Goal: Task Accomplishment & Management: Use online tool/utility

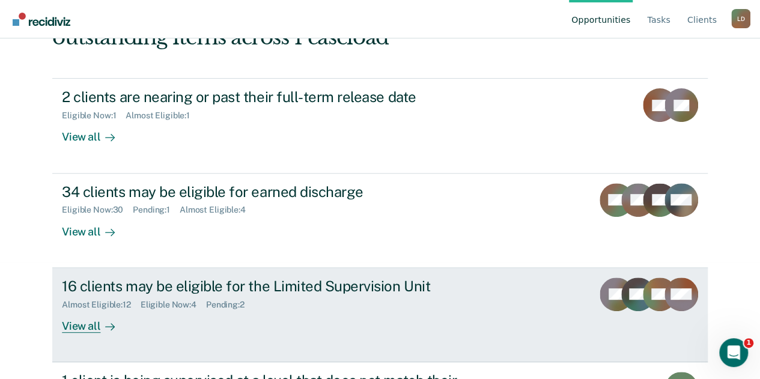
scroll to position [120, 0]
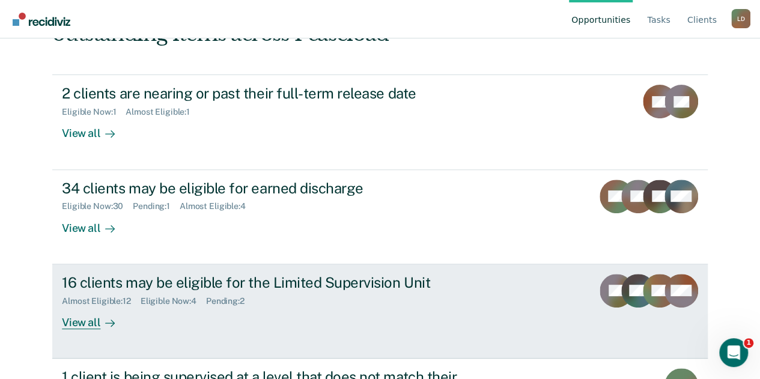
click at [77, 321] on div "View all" at bounding box center [95, 317] width 67 height 23
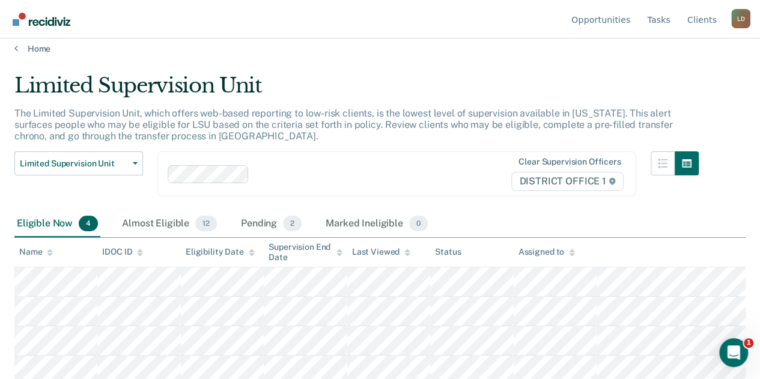
scroll to position [14, 0]
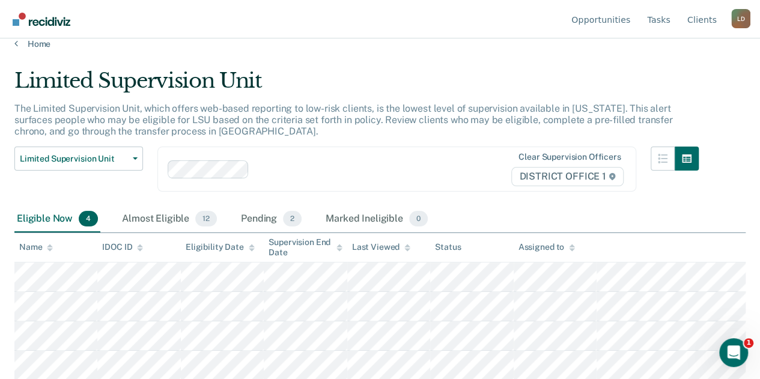
scroll to position [120, 0]
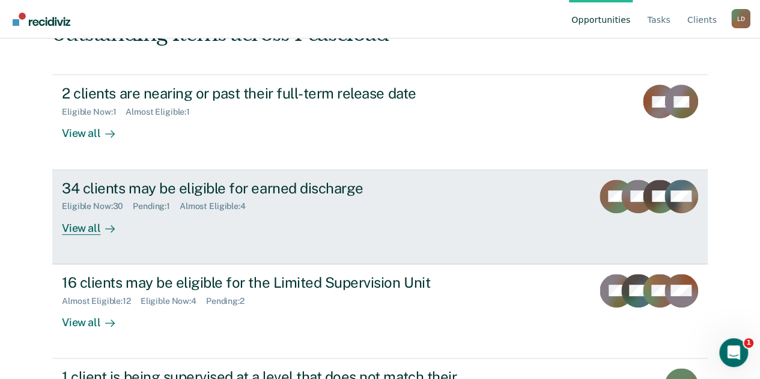
click at [65, 227] on div "View all" at bounding box center [95, 223] width 67 height 23
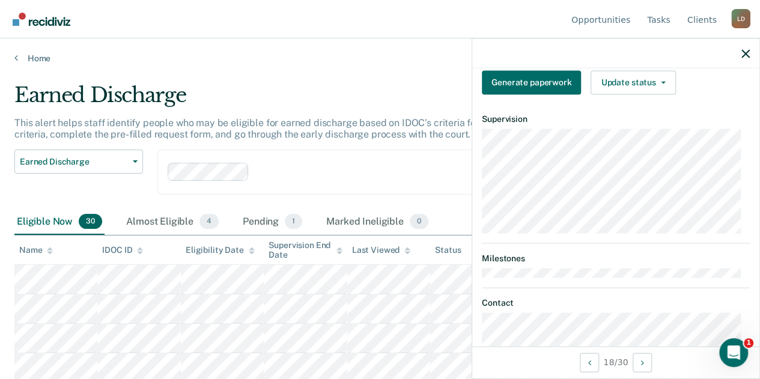
scroll to position [264, 0]
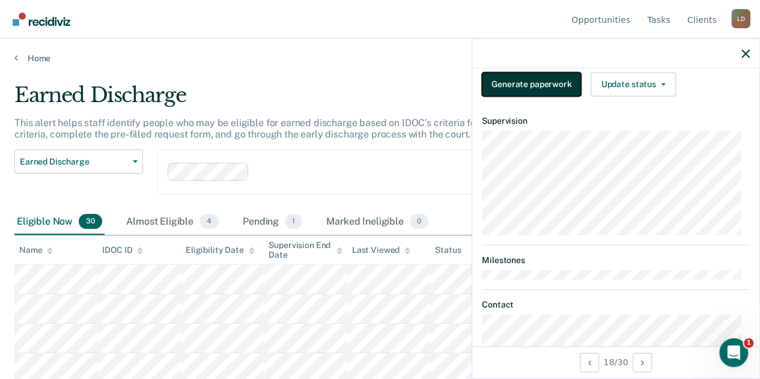
click at [546, 90] on button "Generate paperwork" at bounding box center [531, 84] width 99 height 24
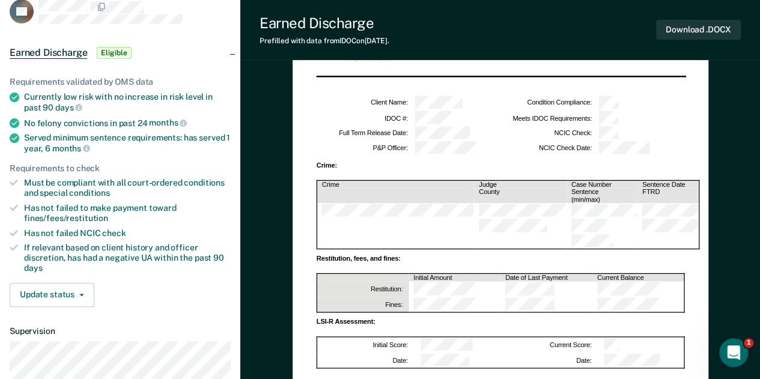
scroll to position [76, 0]
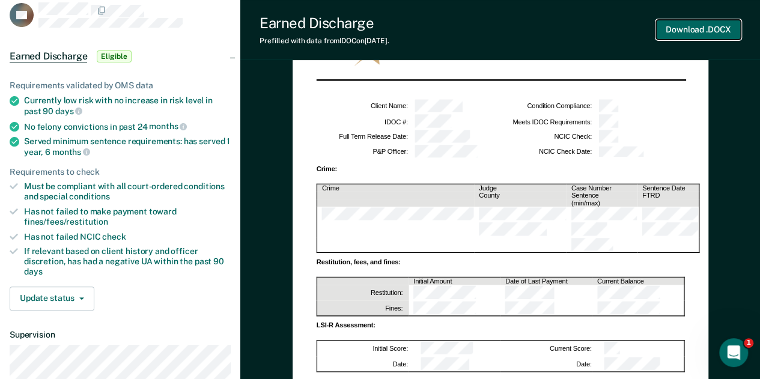
click at [697, 28] on button "Download .DOCX" at bounding box center [698, 30] width 85 height 20
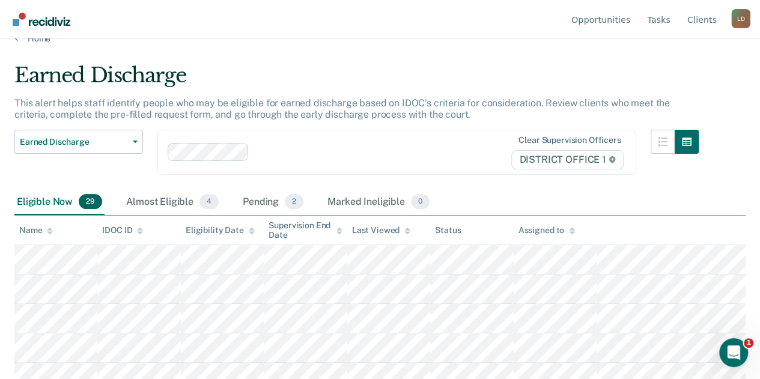
scroll to position [18, 0]
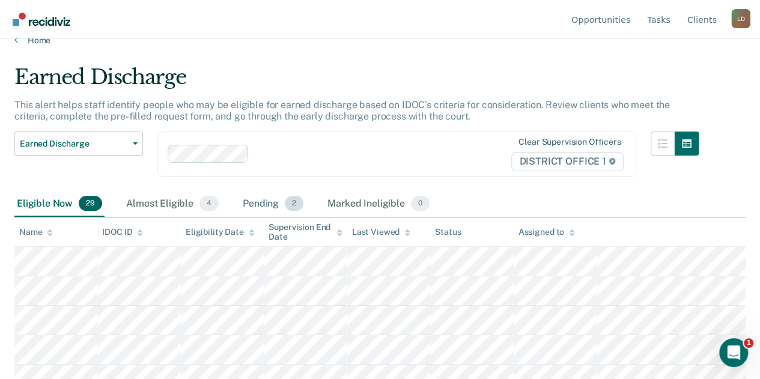
click at [260, 204] on div "Pending 2" at bounding box center [273, 204] width 66 height 26
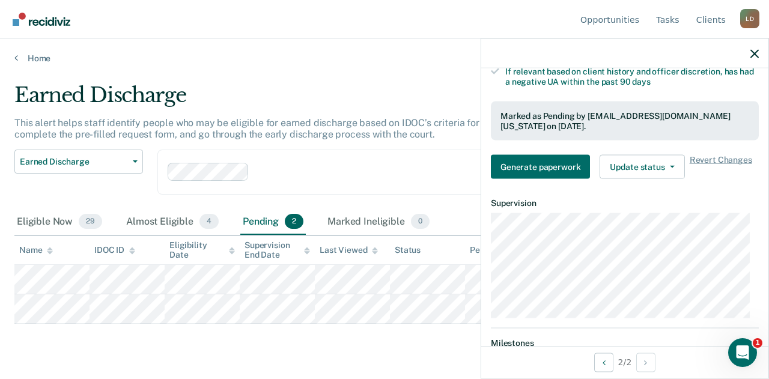
scroll to position [301, 0]
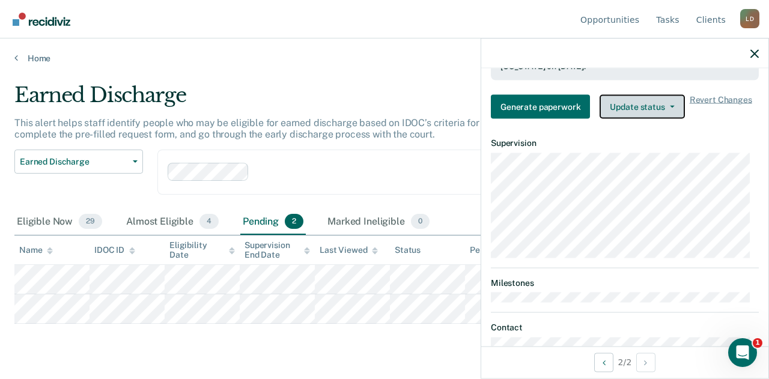
click at [647, 110] on button "Update status" at bounding box center [642, 107] width 85 height 24
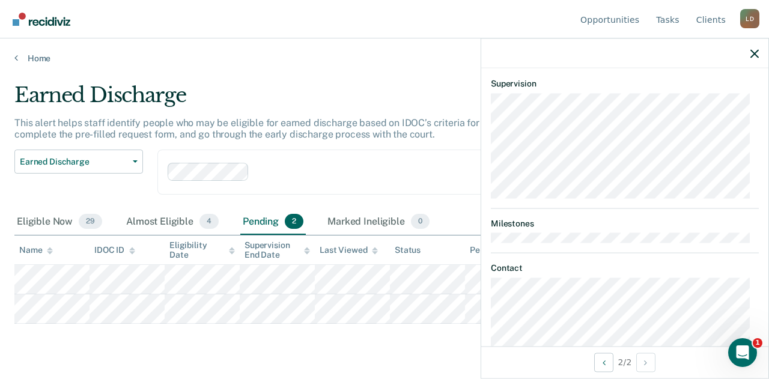
scroll to position [444, 0]
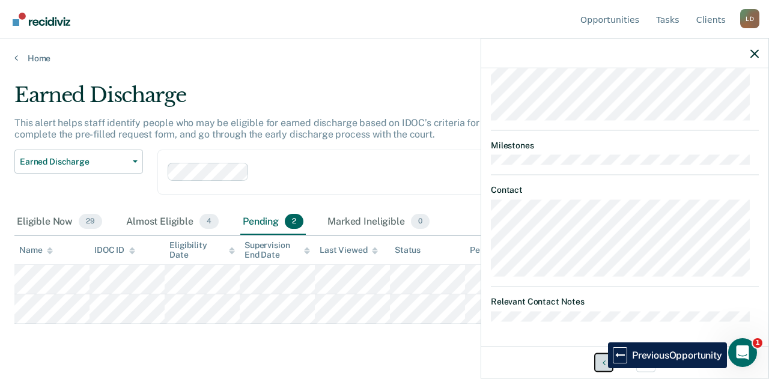
click at [599, 368] on button "Previous Opportunity" at bounding box center [603, 362] width 19 height 19
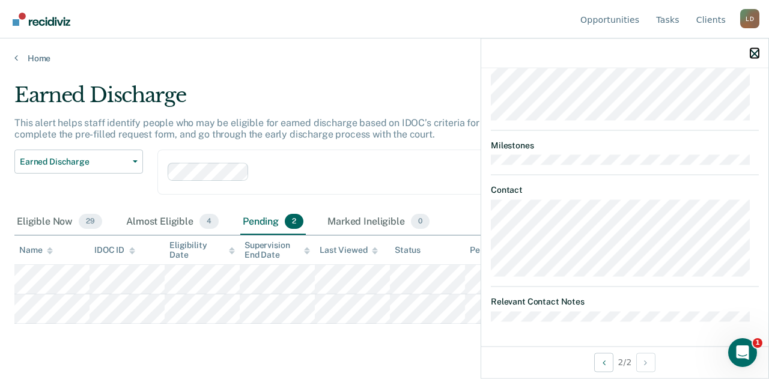
click at [756, 56] on icon "button" at bounding box center [755, 53] width 8 height 8
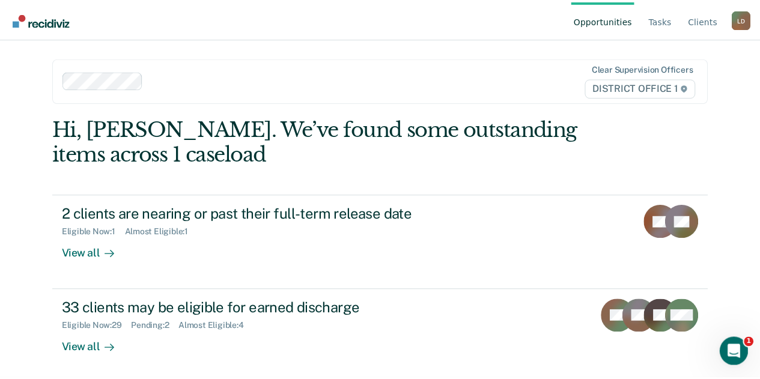
scroll to position [120, 0]
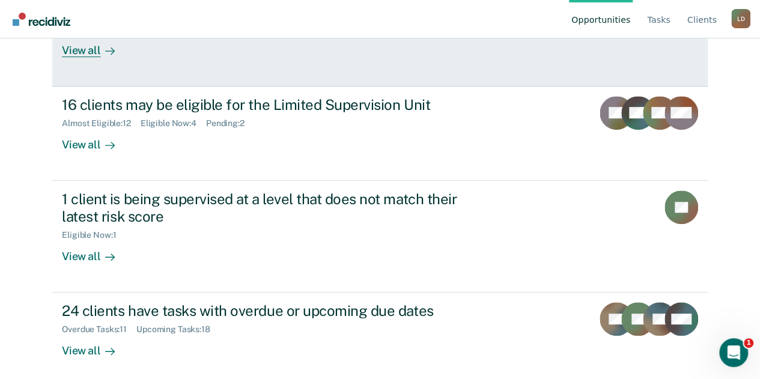
scroll to position [301, 0]
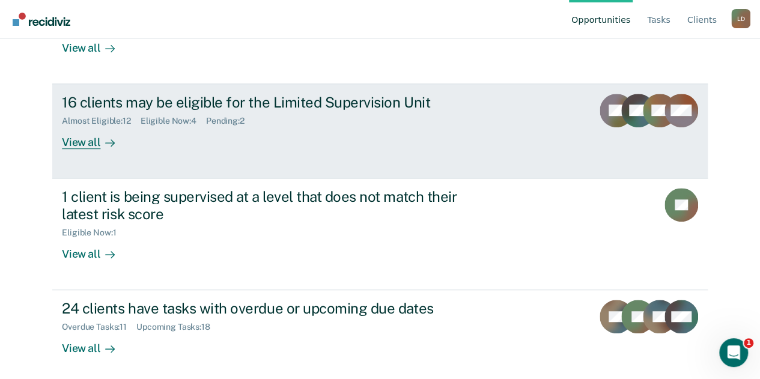
click at [75, 146] on div "View all" at bounding box center [95, 137] width 67 height 23
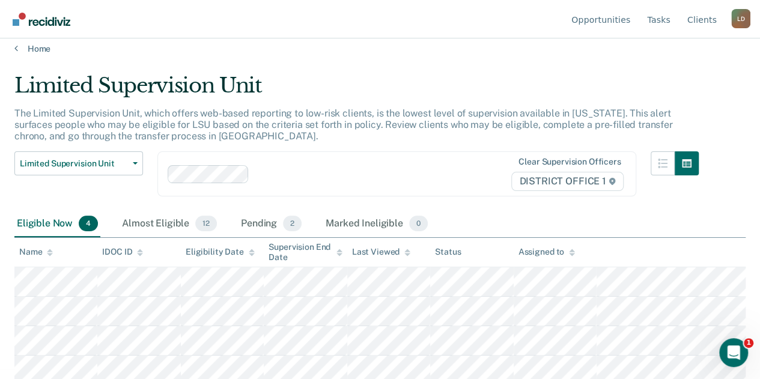
scroll to position [14, 0]
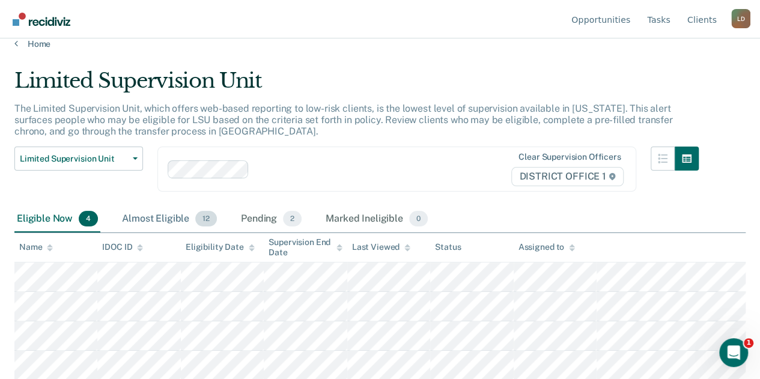
click at [129, 216] on div "Almost Eligible 12" at bounding box center [170, 219] width 100 height 26
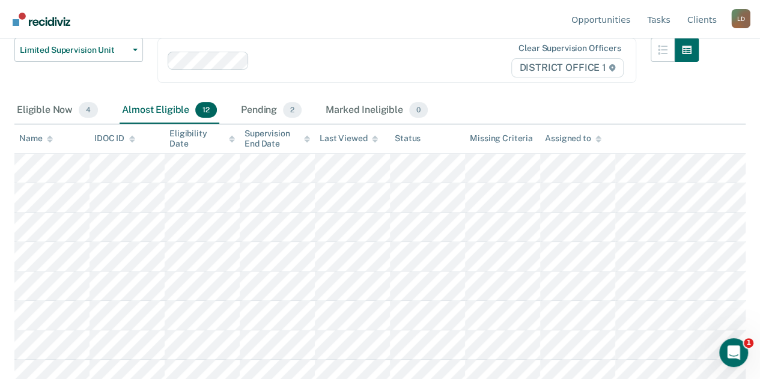
scroll to position [0, 0]
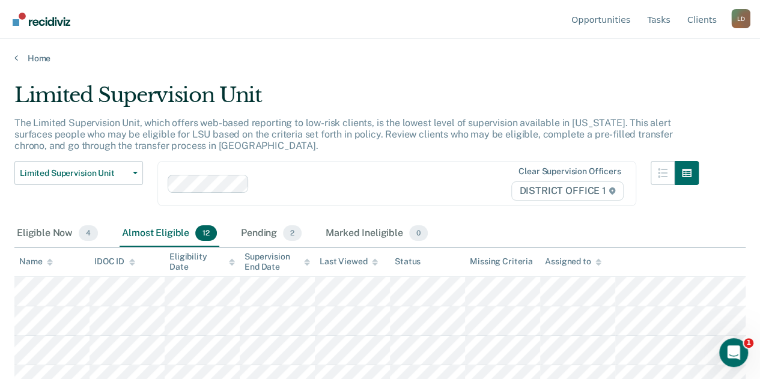
click at [740, 14] on div "[PERSON_NAME]" at bounding box center [740, 18] width 19 height 19
click at [469, 71] on main "Limited Supervision Unit The Limited Supervision Unit, which offers web-based r…" at bounding box center [380, 220] width 760 height 312
